Goal: Task Accomplishment & Management: Manage account settings

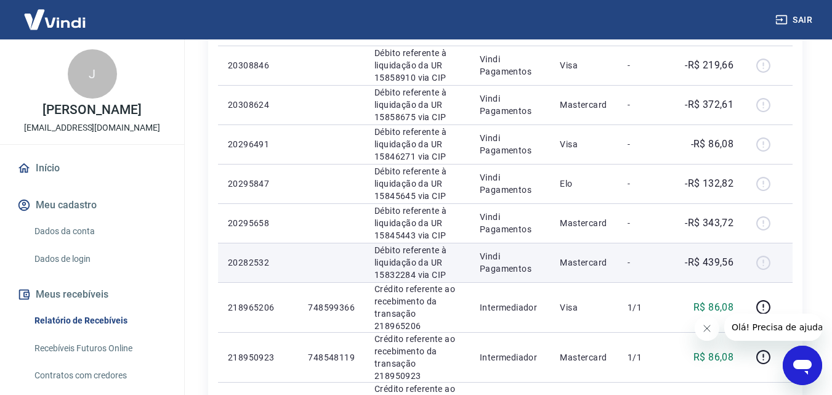
scroll to position [246, 0]
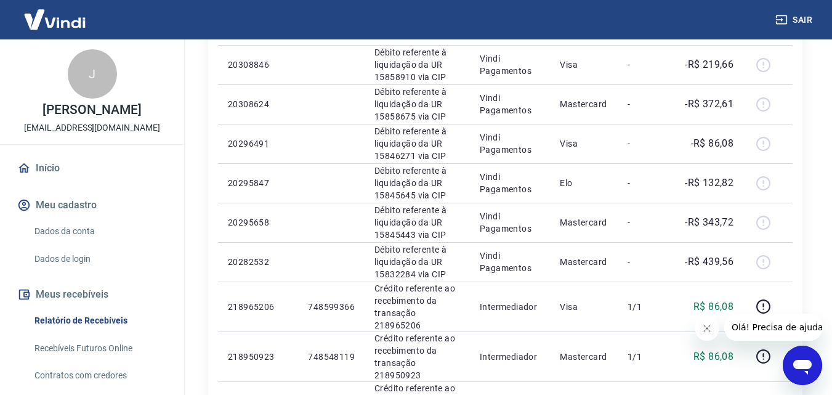
click at [710, 331] on icon "Fechar mensagem da empresa" at bounding box center [707, 328] width 6 height 6
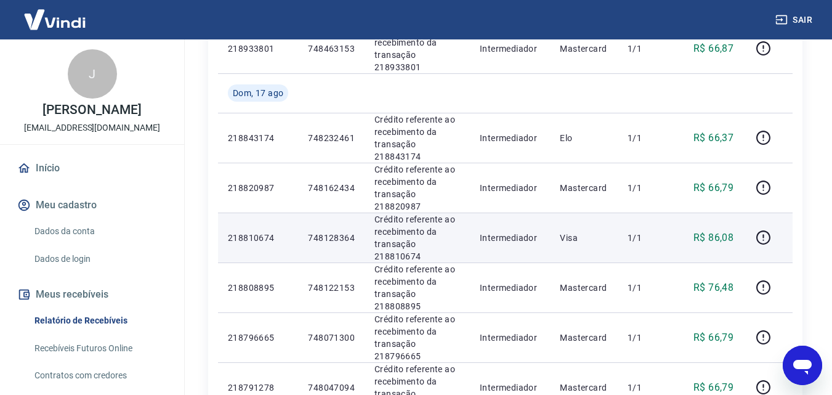
scroll to position [927, 0]
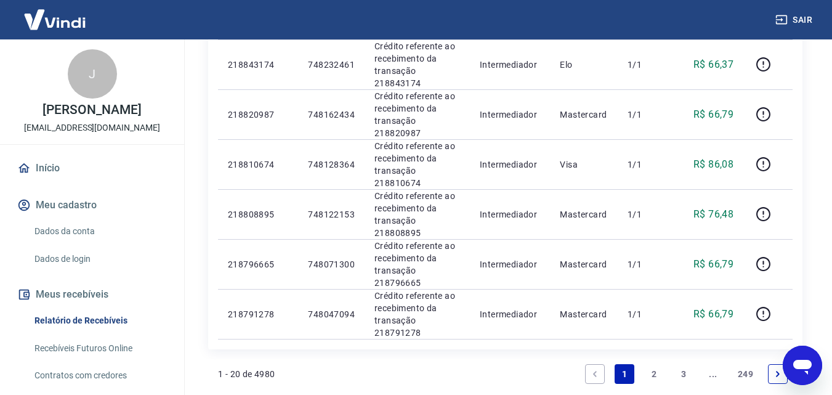
click at [649, 364] on link "2" at bounding box center [654, 374] width 20 height 20
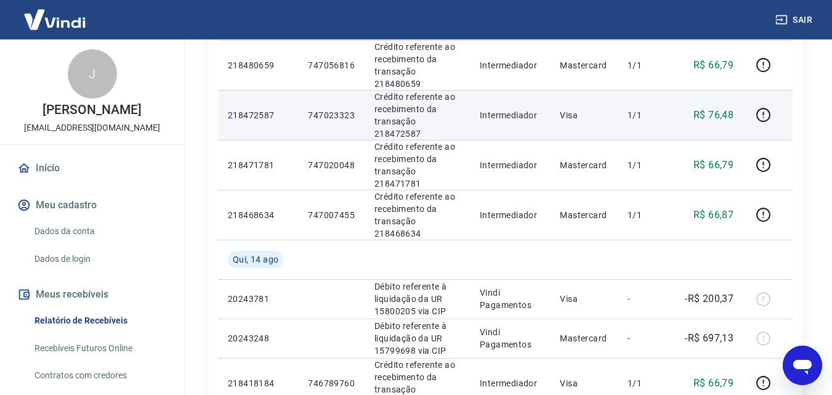
scroll to position [1006, 0]
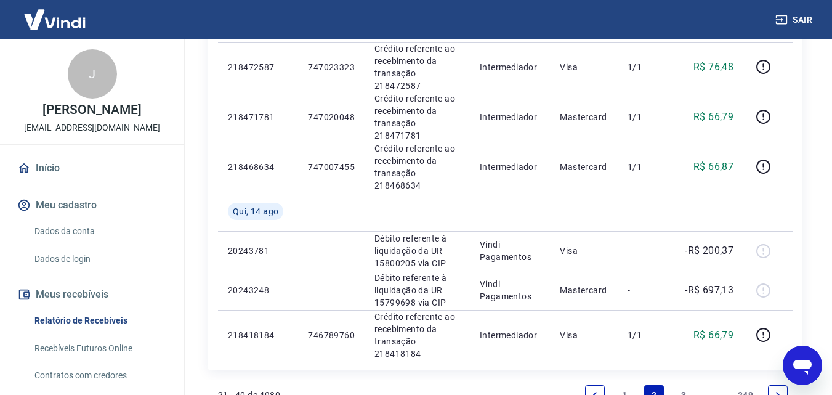
click at [622, 385] on link "1" at bounding box center [625, 395] width 20 height 20
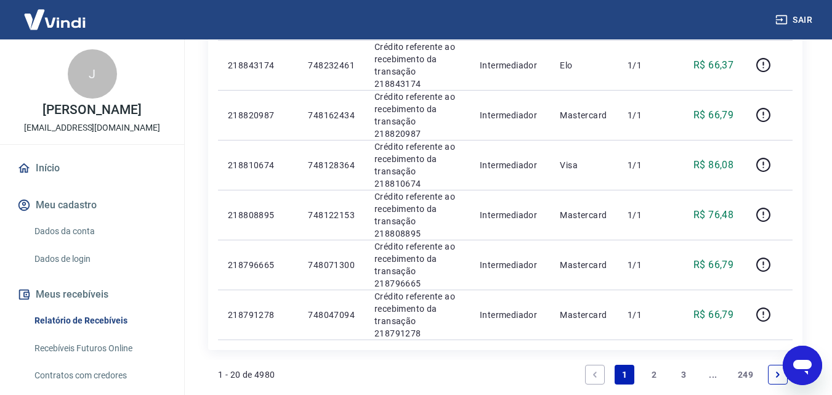
scroll to position [927, 0]
click at [654, 364] on link "2" at bounding box center [654, 374] width 20 height 20
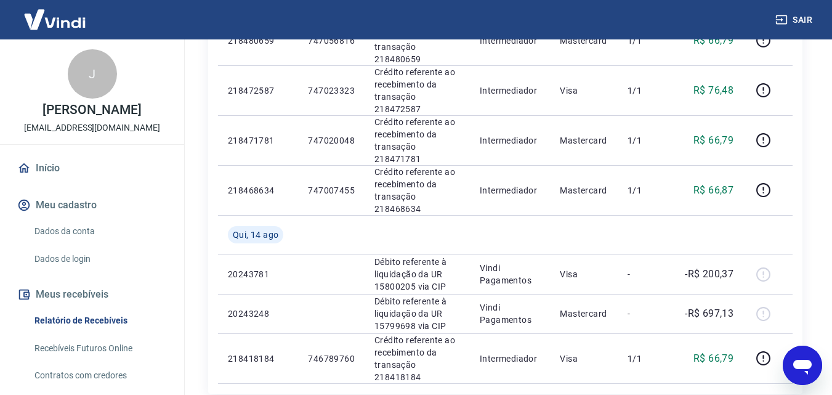
scroll to position [986, 0]
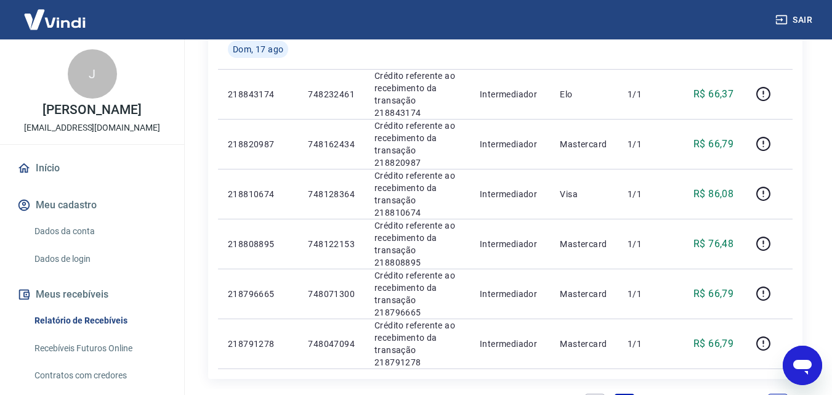
scroll to position [927, 0]
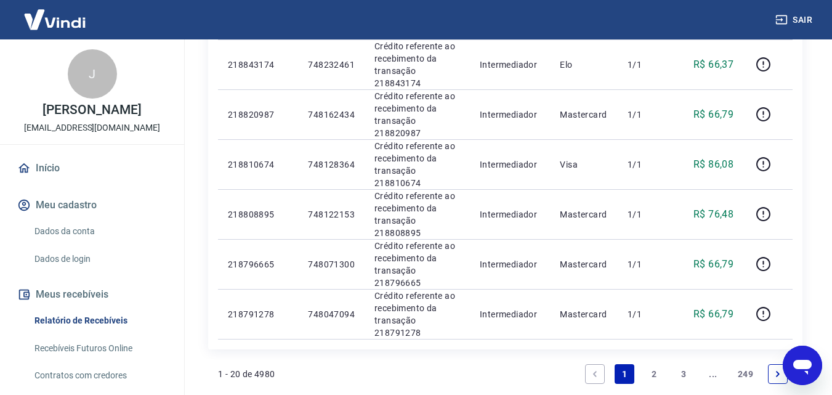
click at [681, 364] on link "3" at bounding box center [684, 374] width 20 height 20
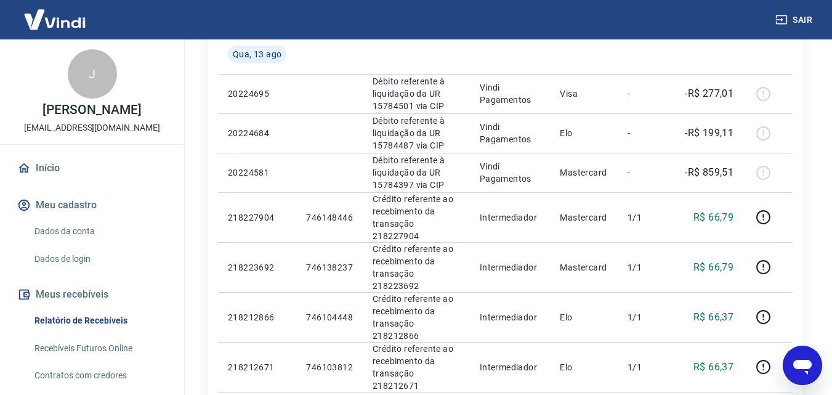
scroll to position [927, 0]
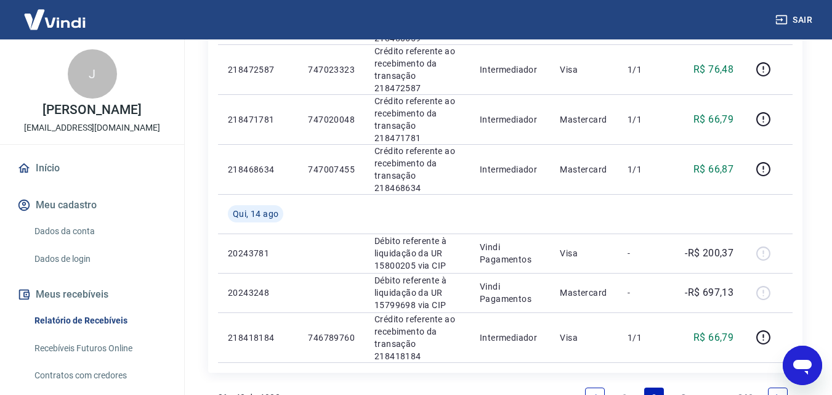
scroll to position [1006, 0]
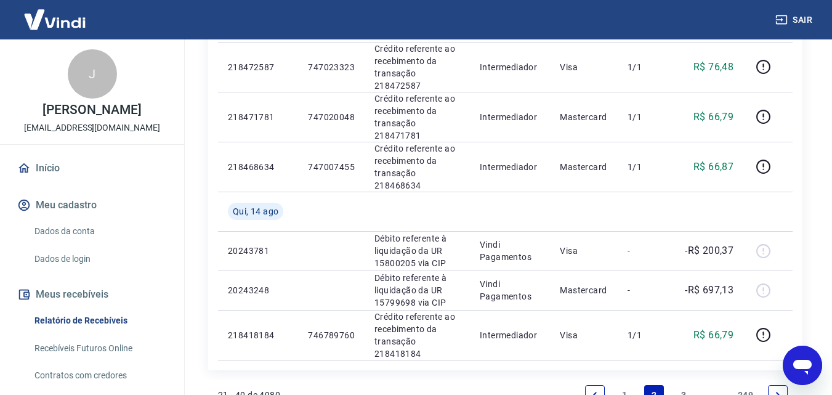
click at [628, 385] on link "1" at bounding box center [625, 395] width 20 height 20
